Goal: Browse casually

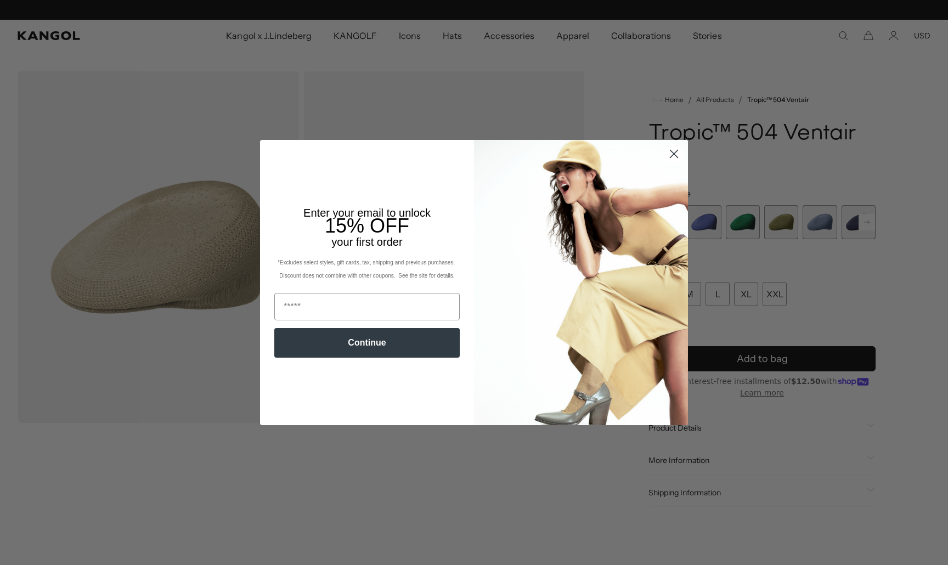
scroll to position [0, 226]
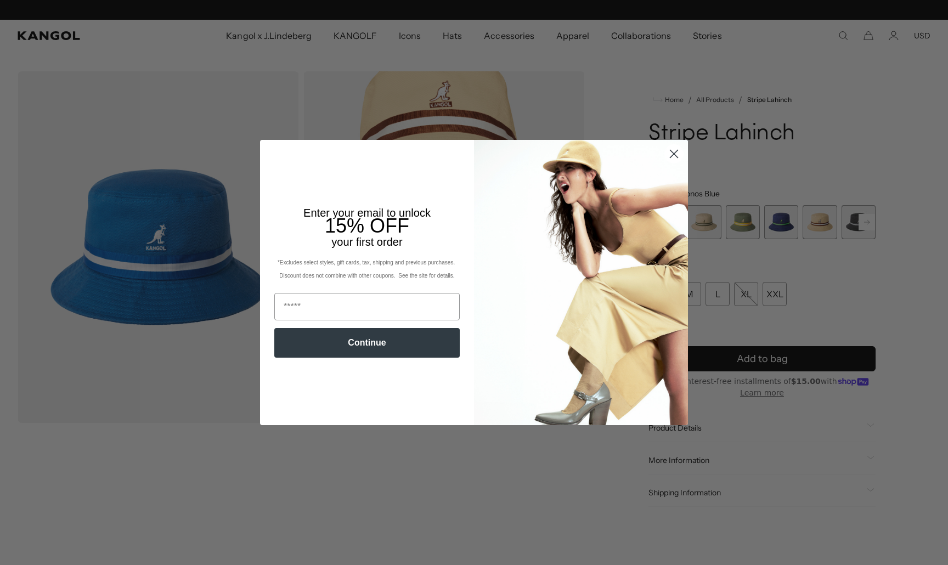
scroll to position [0, 226]
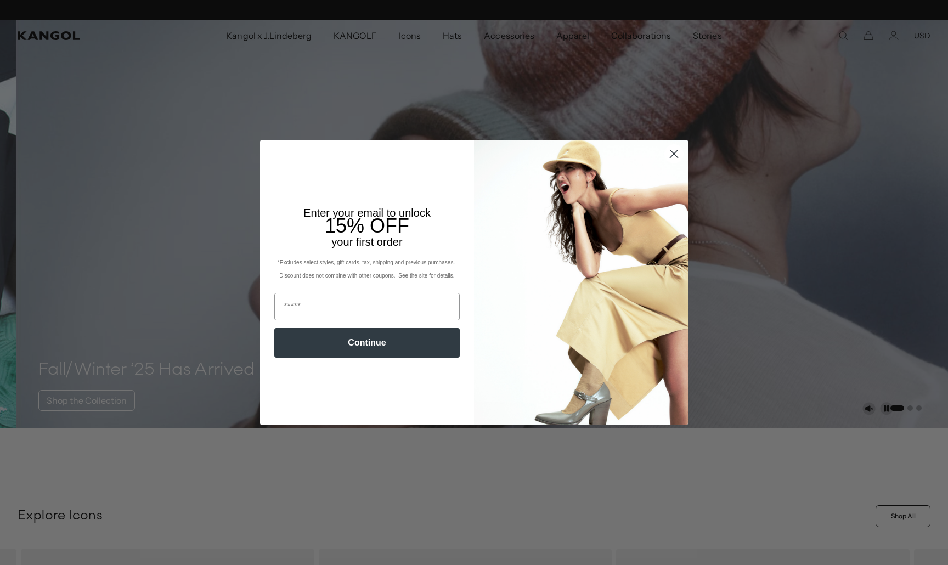
scroll to position [0, 226]
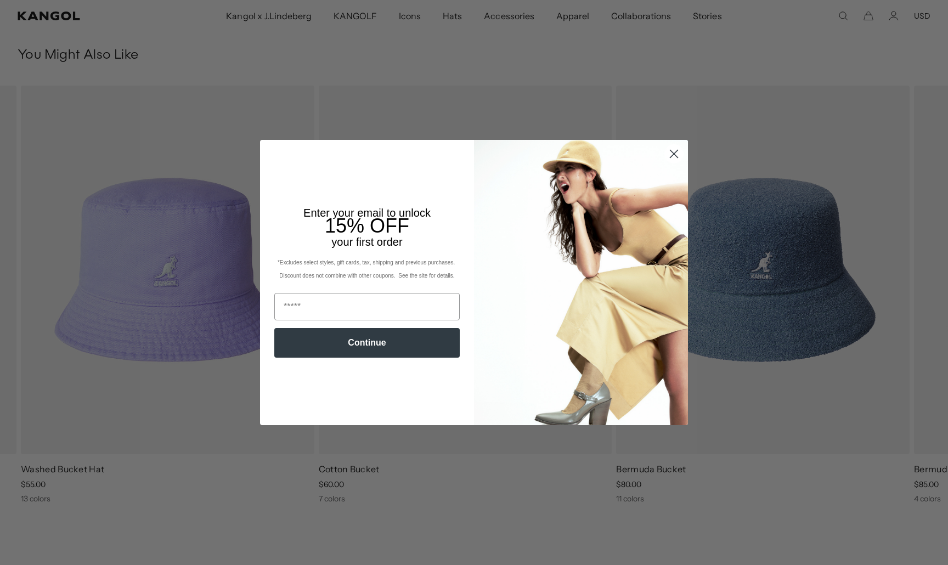
scroll to position [0, 226]
